Goal: Check status

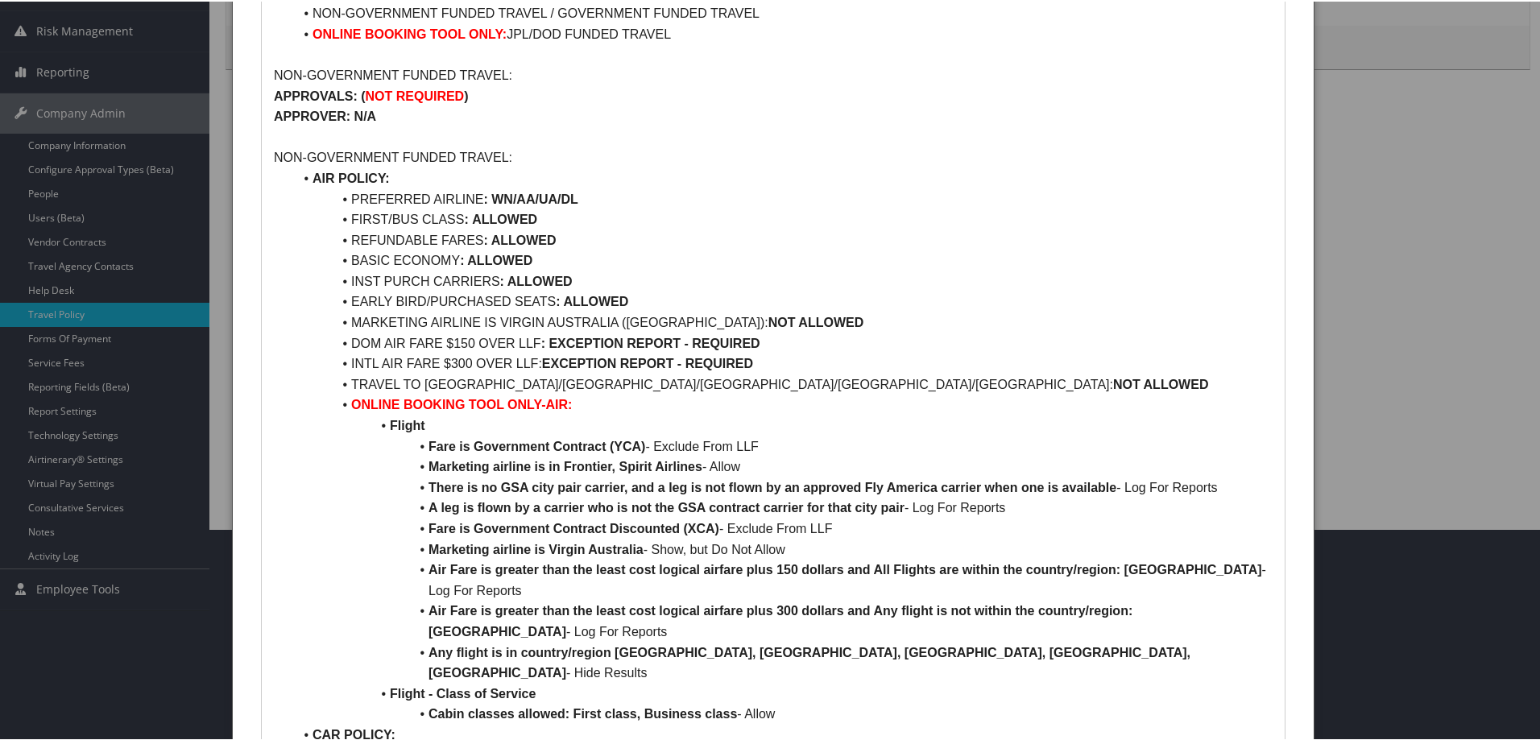
scroll to position [242, 0]
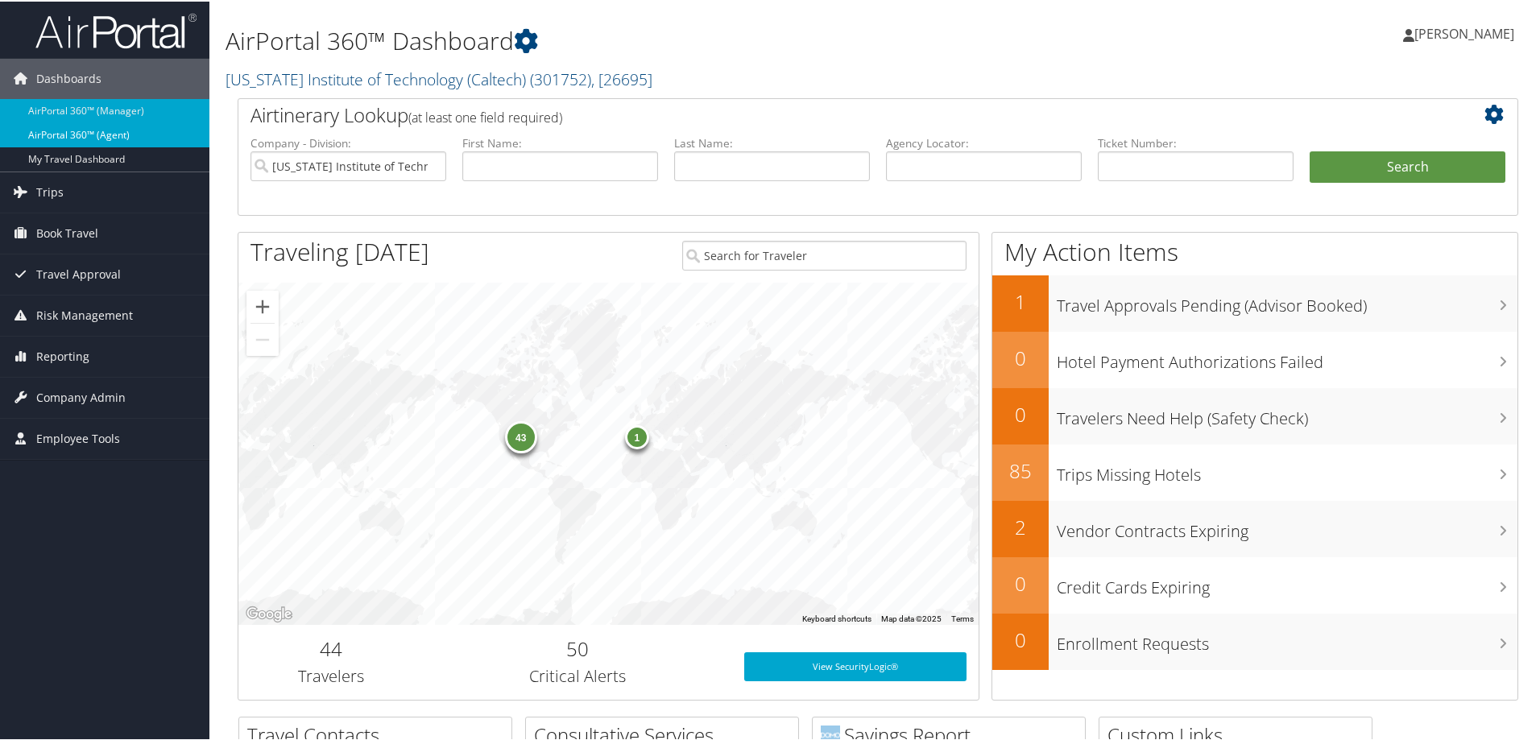
click at [114, 138] on link "AirPortal 360™ (Agent)" at bounding box center [104, 134] width 209 height 24
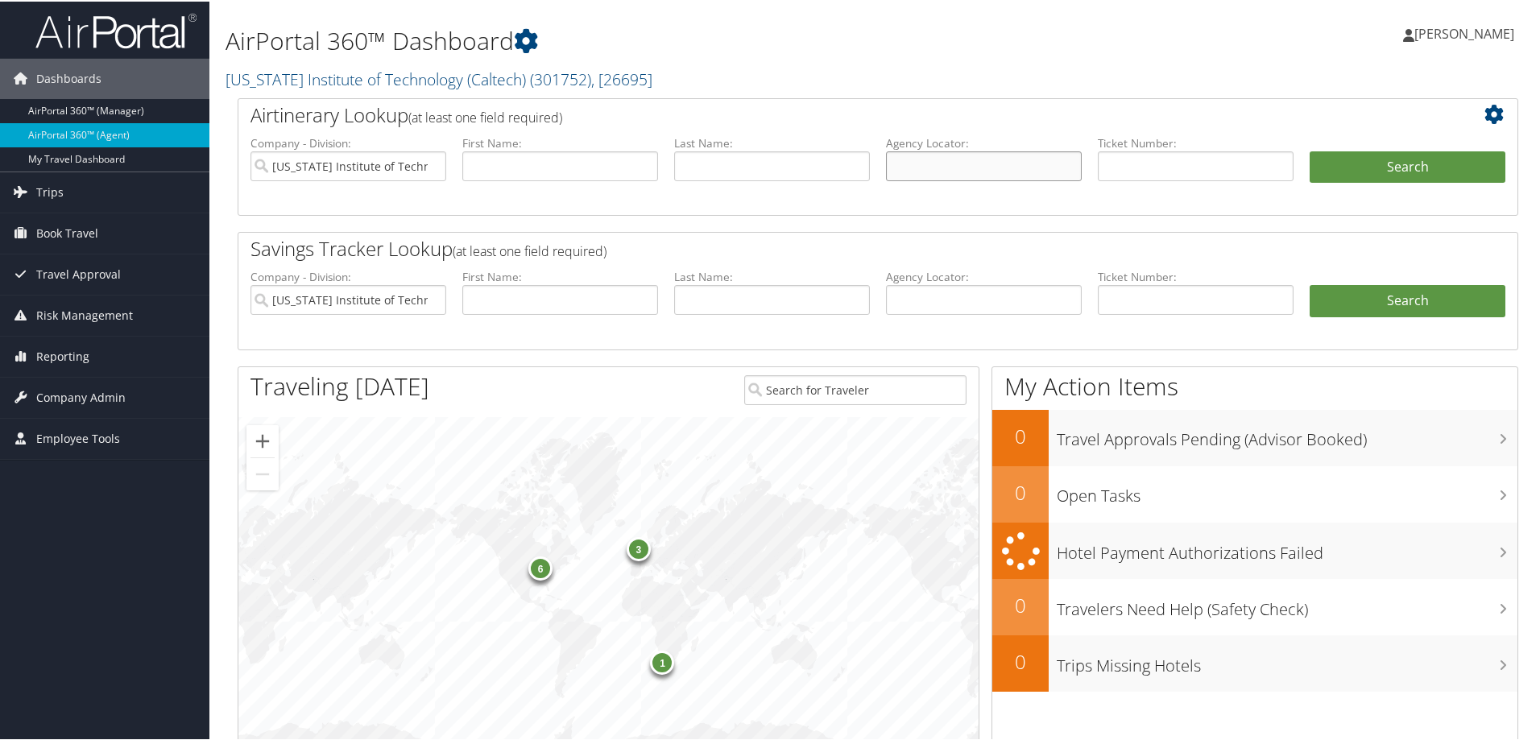
click at [929, 154] on input "text" at bounding box center [984, 165] width 196 height 30
type input "dc9gpy"
click at [1383, 159] on button "Search" at bounding box center [1408, 166] width 196 height 32
